Goal: Book appointment/travel/reservation

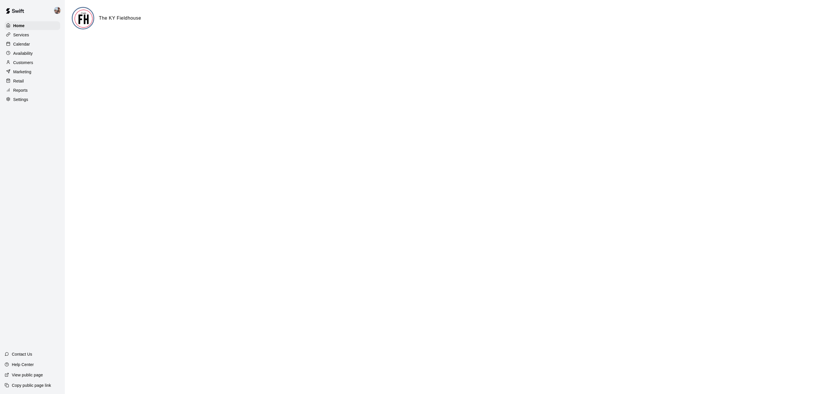
click at [28, 47] on p "Calendar" at bounding box center [21, 44] width 17 height 6
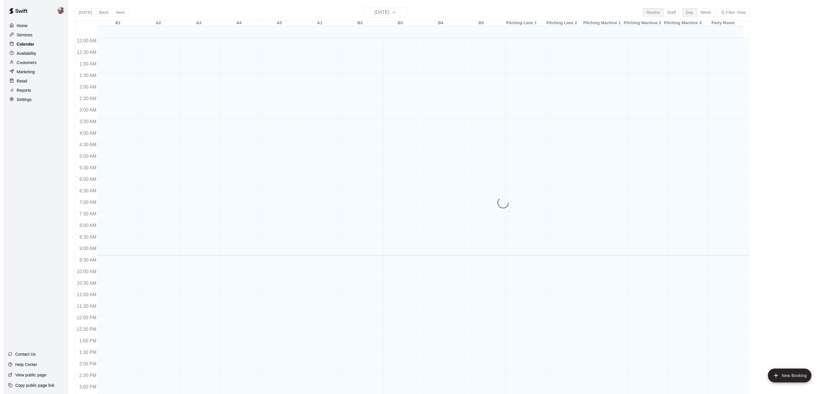
scroll to position [174, 0]
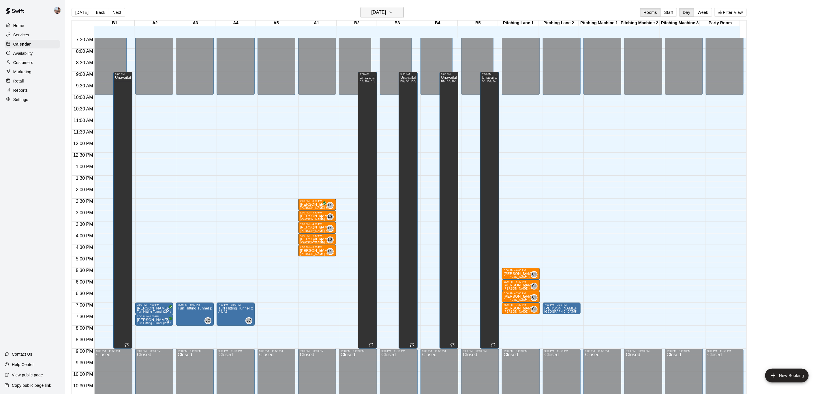
click at [393, 10] on icon "button" at bounding box center [390, 12] width 5 height 7
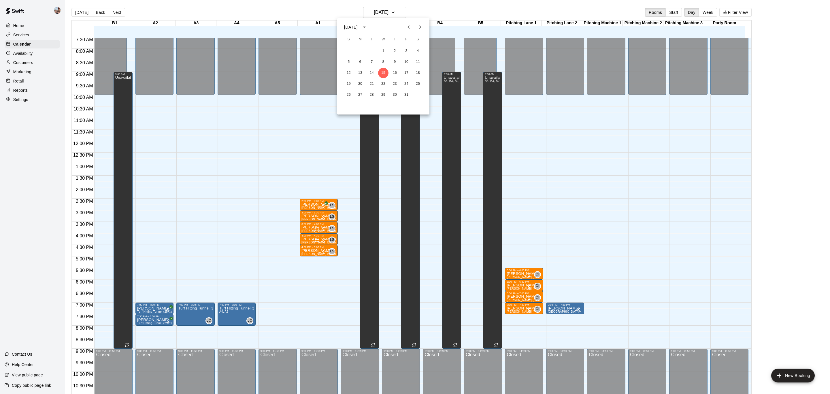
click at [423, 28] on icon "Next month" at bounding box center [420, 27] width 7 height 7
click at [406, 72] on button "20" at bounding box center [406, 73] width 10 height 10
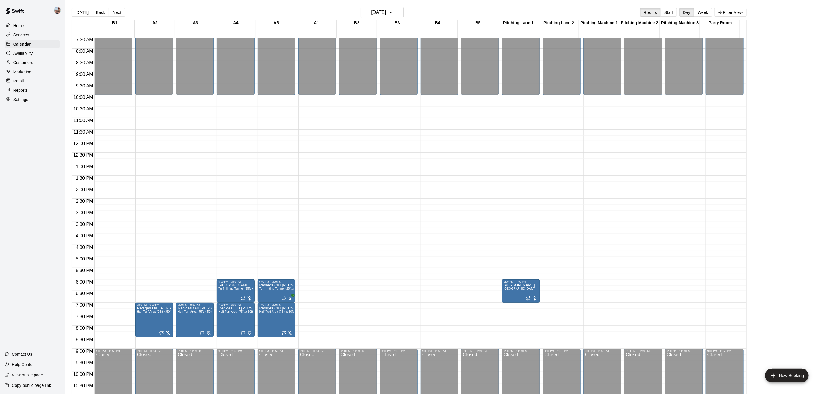
click at [112, 276] on div "12:00 AM – 10:00 AM Closed 9:00 PM – 11:59 PM Closed" at bounding box center [113, 140] width 38 height 553
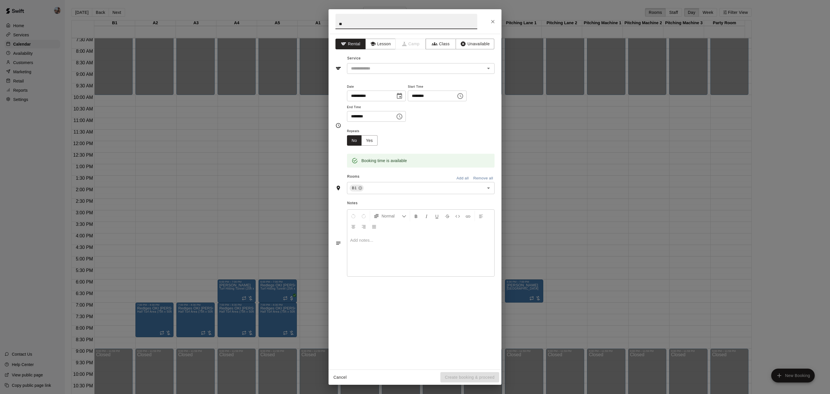
type input "*"
click at [364, 74] on div "​" at bounding box center [421, 68] width 148 height 11
type input "**********"
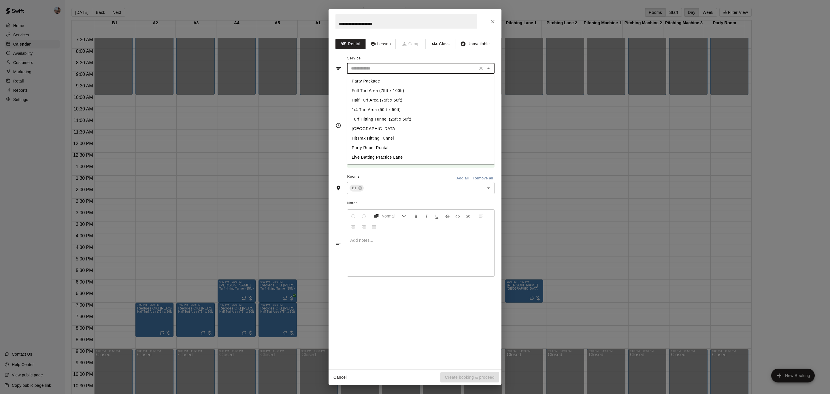
click at [366, 82] on li "Party Package" at bounding box center [421, 81] width 148 height 10
type input "**********"
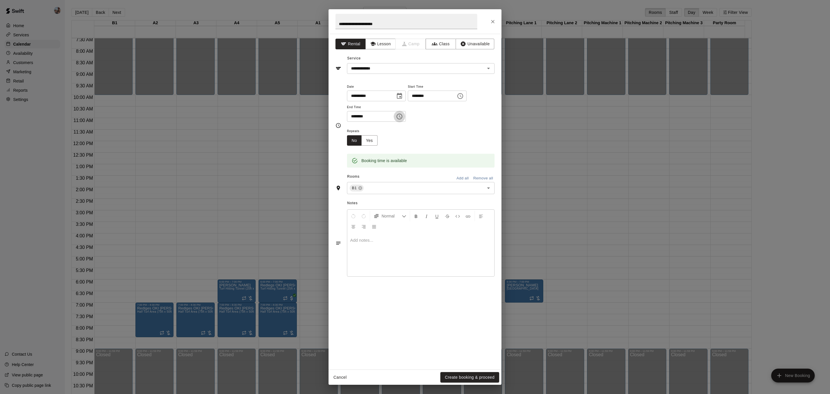
click at [402, 119] on icon "Choose time, selected time is 6:15 PM" at bounding box center [400, 117] width 6 height 6
click at [354, 134] on li "05" at bounding box center [355, 134] width 14 height 11
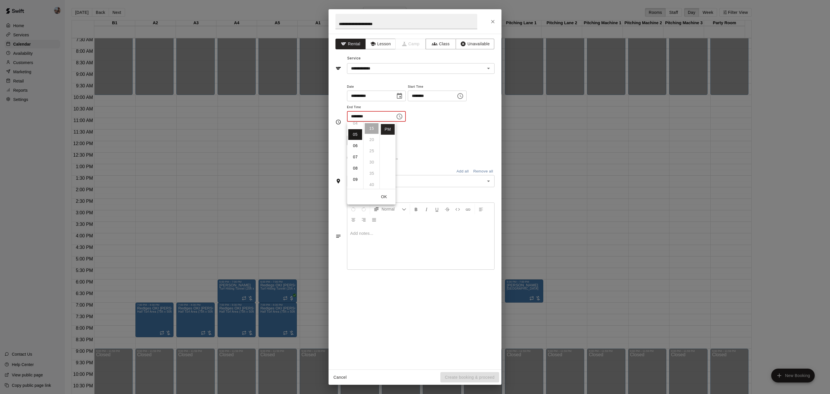
scroll to position [56, 0]
click at [361, 117] on input "********" at bounding box center [369, 116] width 44 height 11
click at [403, 120] on icon "Choose time, selected time is 5:30 PM" at bounding box center [399, 116] width 7 height 7
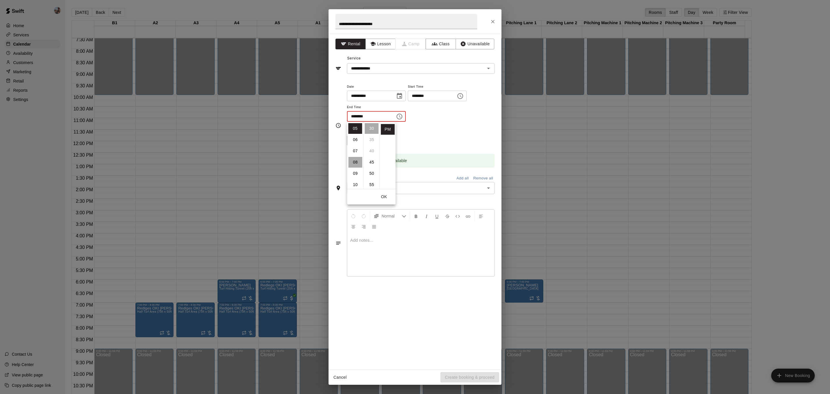
click at [351, 162] on li "08" at bounding box center [355, 162] width 14 height 11
type input "********"
click at [464, 98] on icon "Choose time, selected time is 5:45 PM" at bounding box center [460, 96] width 7 height 7
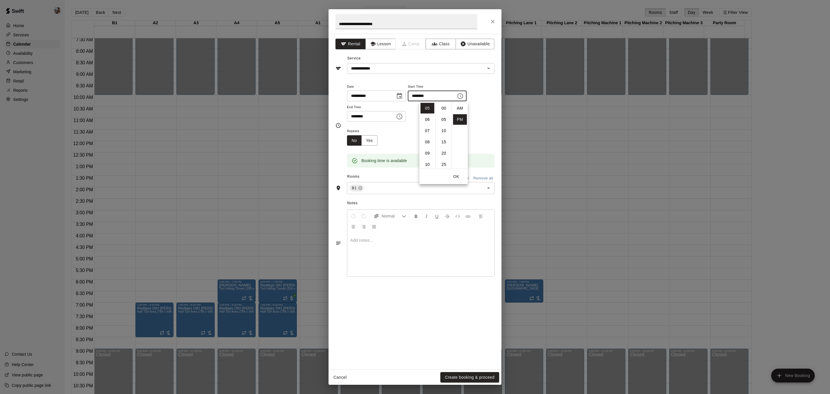
scroll to position [10, 0]
click at [486, 117] on div "**********" at bounding box center [421, 102] width 148 height 39
click at [464, 96] on icon "Choose time, selected time is 5:45 PM" at bounding box center [460, 96] width 7 height 7
click at [442, 107] on li "30" at bounding box center [444, 109] width 14 height 11
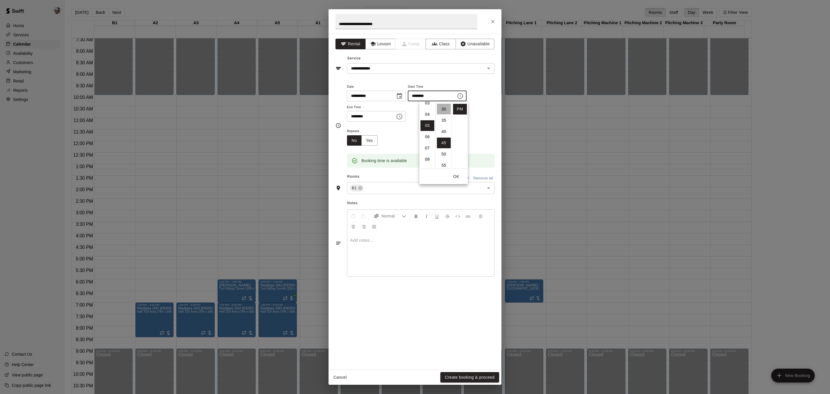
type input "********"
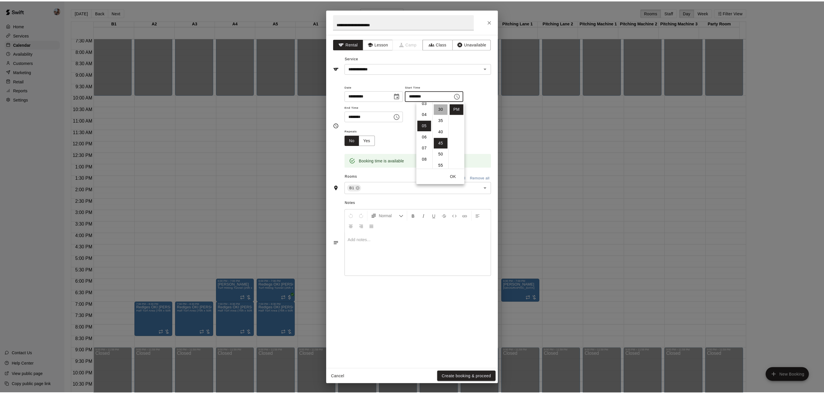
scroll to position [67, 0]
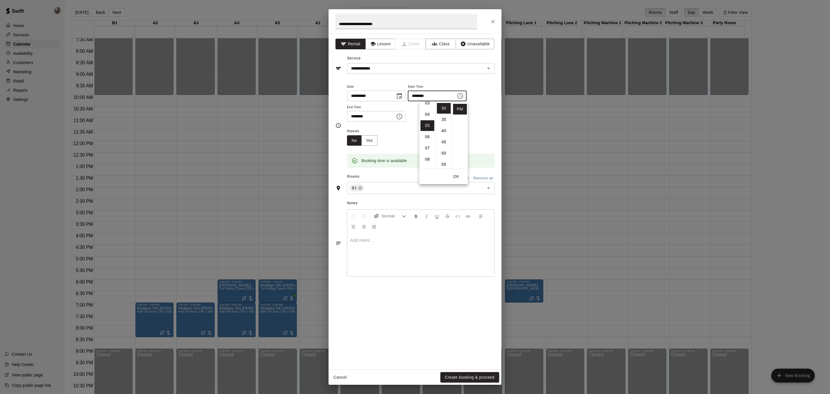
click at [481, 117] on div "**********" at bounding box center [421, 102] width 148 height 39
click at [462, 177] on button "Add all" at bounding box center [462, 178] width 18 height 9
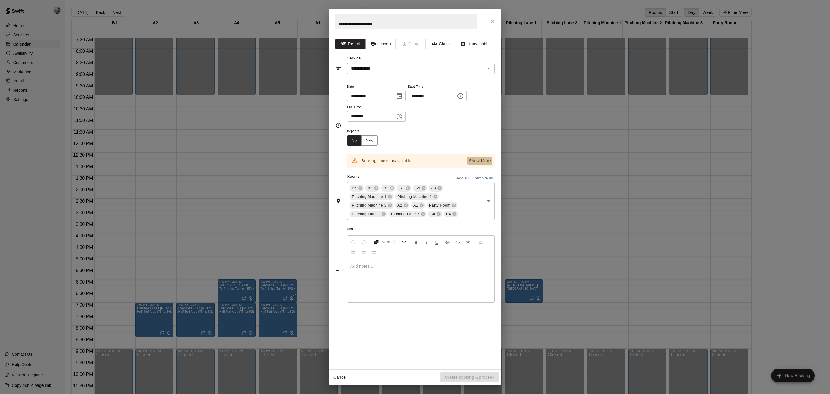
click at [486, 159] on p "Show More" at bounding box center [480, 161] width 22 height 6
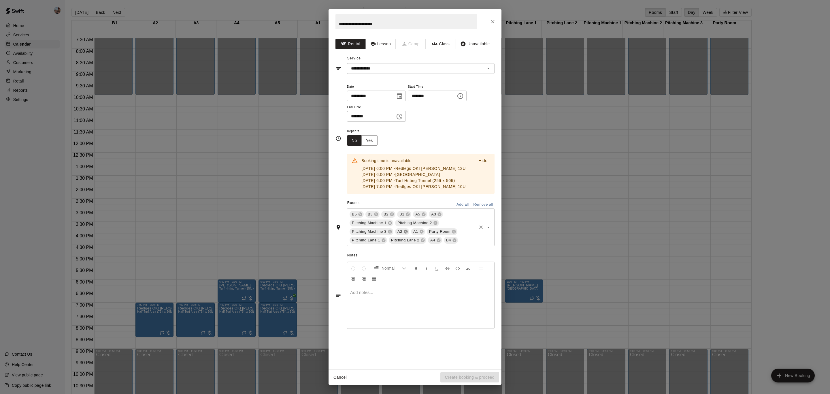
click at [406, 233] on icon at bounding box center [406, 232] width 4 height 4
click at [440, 216] on icon at bounding box center [439, 214] width 5 height 5
click at [470, 233] on icon at bounding box center [471, 232] width 4 height 4
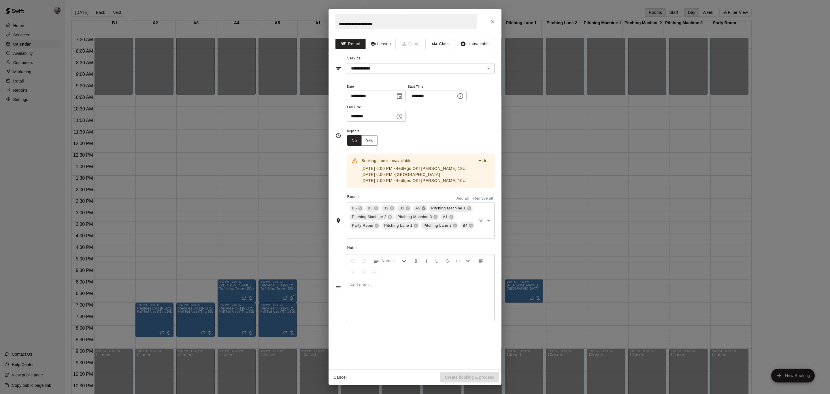
click at [423, 208] on icon at bounding box center [423, 208] width 5 height 5
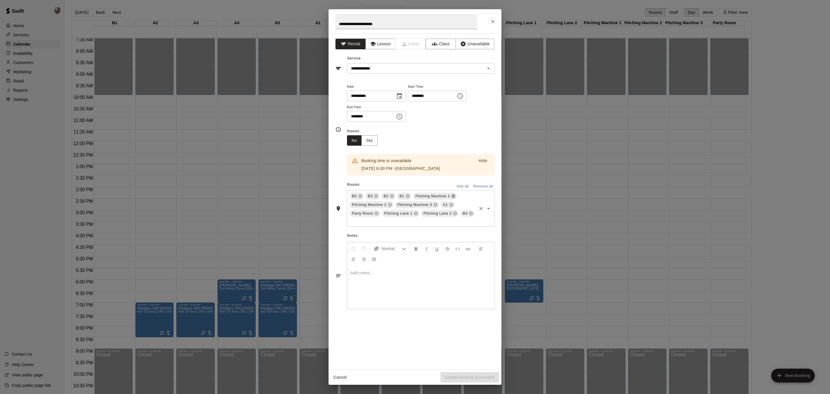
click at [453, 196] on icon at bounding box center [453, 196] width 5 height 5
click at [385, 215] on icon at bounding box center [384, 214] width 4 height 4
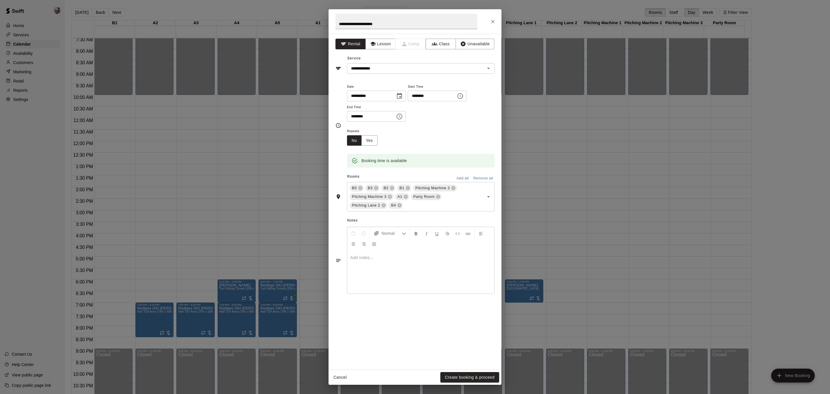
click at [376, 267] on div at bounding box center [420, 271] width 147 height 43
click at [456, 376] on button "Create booking & proceed" at bounding box center [469, 377] width 59 height 11
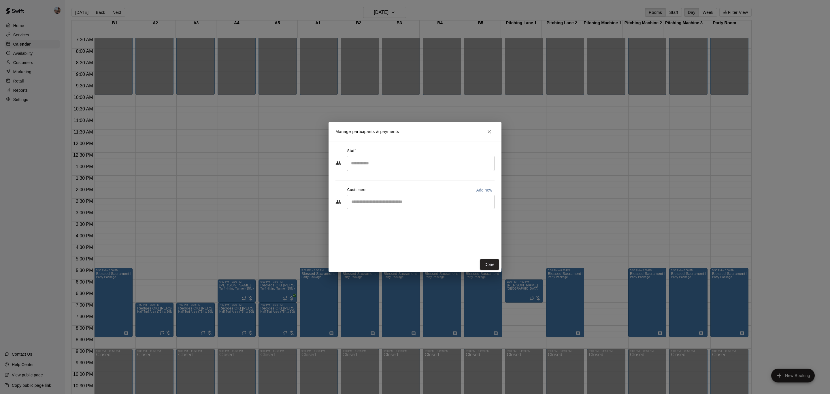
click at [387, 162] on input "Search staff" at bounding box center [421, 163] width 142 height 10
click at [388, 238] on p "[PERSON_NAME]" at bounding box center [379, 239] width 35 height 6
click at [489, 262] on button "Done" at bounding box center [489, 264] width 19 height 11
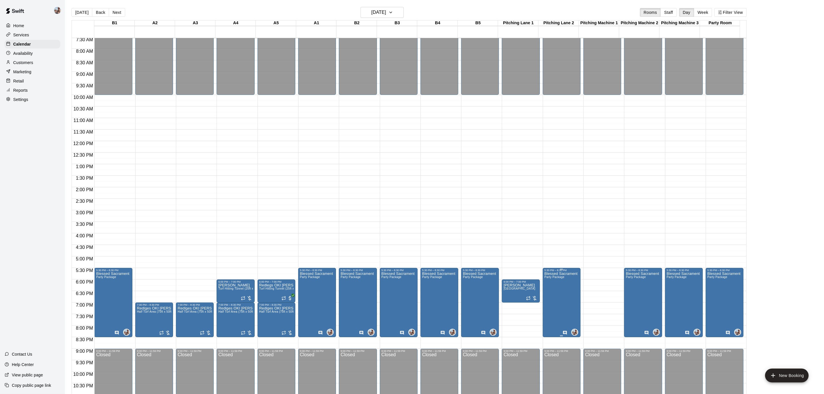
click at [547, 280] on icon "edit" at bounding box center [549, 278] width 5 height 5
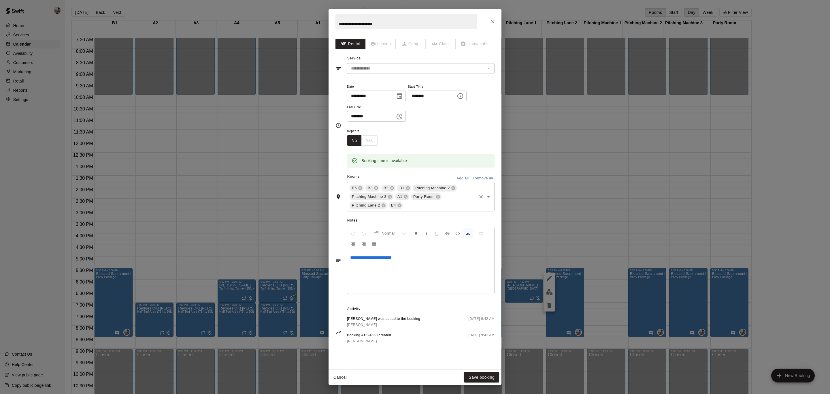
click at [439, 203] on input "text" at bounding box center [440, 205] width 72 height 7
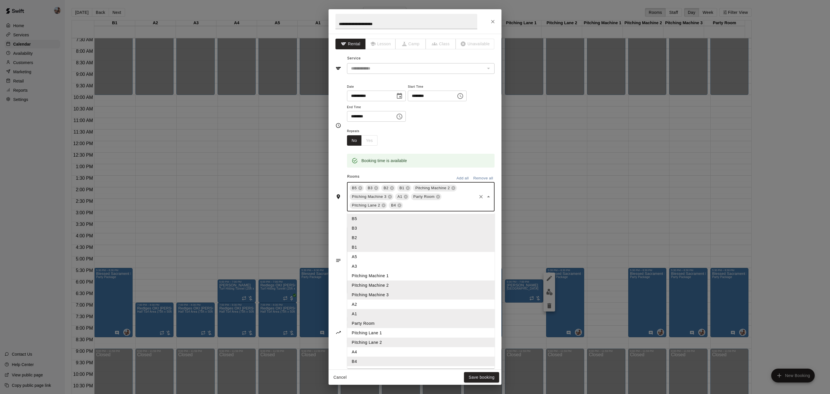
click at [418, 275] on li "Pitching Machine 1" at bounding box center [421, 276] width 148 height 10
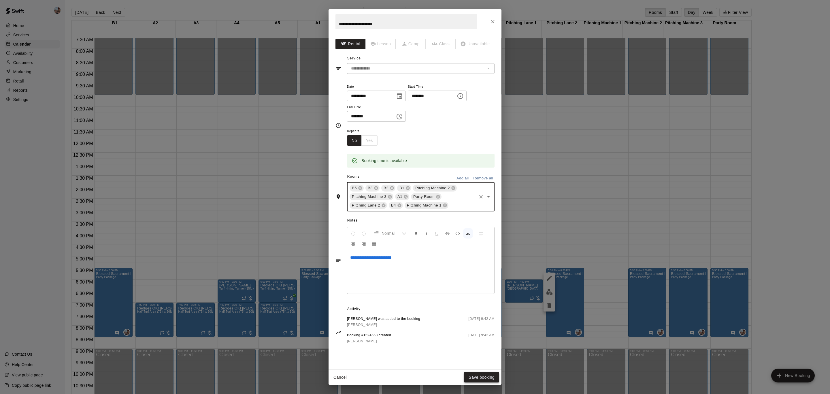
click at [480, 377] on button "Save booking" at bounding box center [481, 377] width 35 height 11
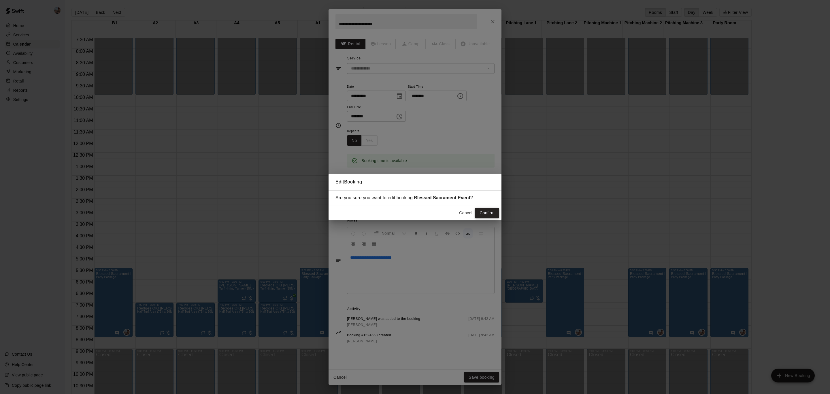
click at [489, 215] on button "Confirm" at bounding box center [487, 213] width 24 height 11
